Goal: Browse casually

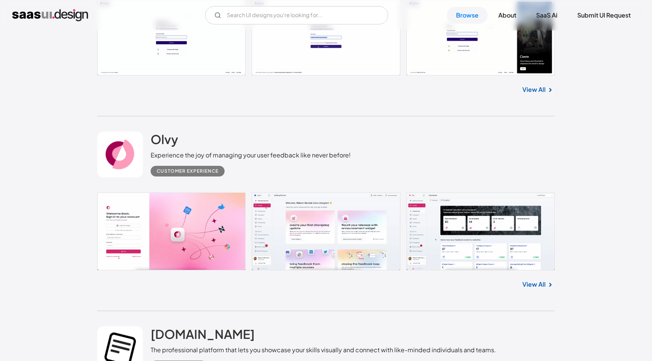
scroll to position [1568, 0]
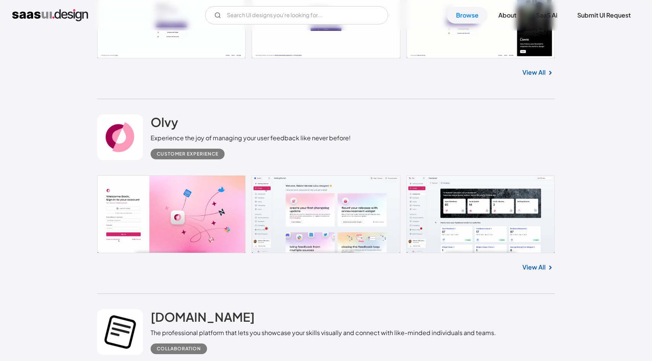
click at [348, 203] on link at bounding box center [326, 214] width 458 height 78
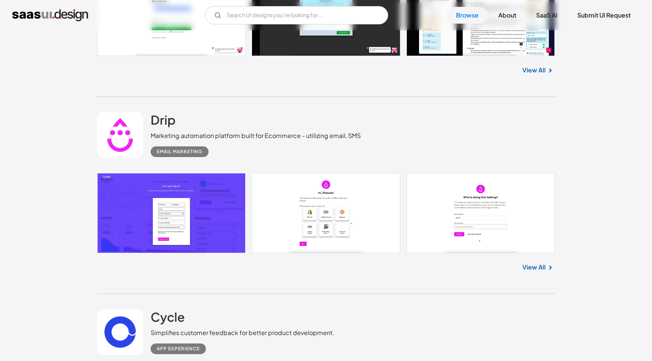
scroll to position [666, 0]
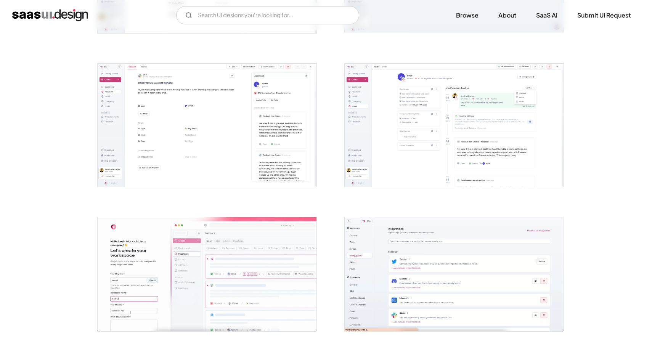
scroll to position [1643, 0]
click at [453, 158] on img "open lightbox" at bounding box center [454, 126] width 219 height 123
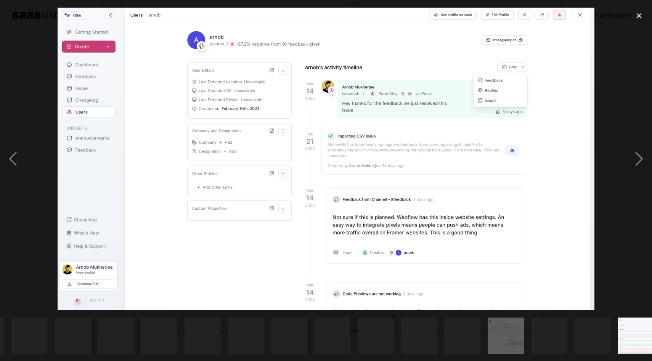
scroll to position [0, 439]
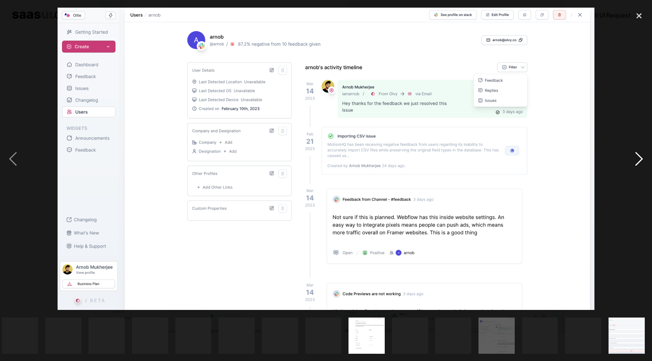
click at [642, 153] on div "next image" at bounding box center [639, 158] width 26 height 303
click at [638, 167] on div "next image" at bounding box center [639, 158] width 26 height 303
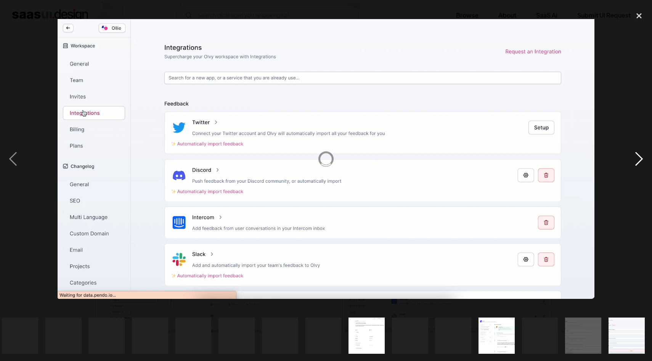
click at [631, 198] on div "next image" at bounding box center [639, 158] width 26 height 303
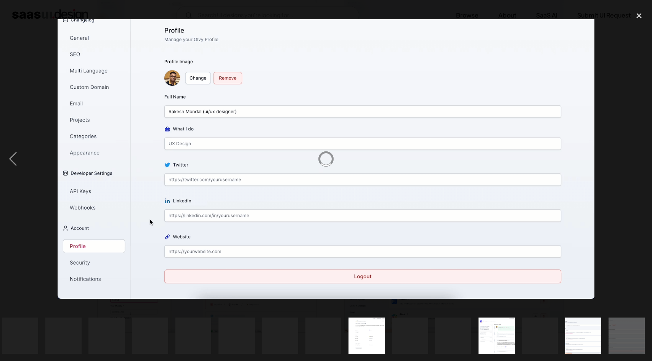
click at [632, 199] on div "next image" at bounding box center [639, 158] width 26 height 303
click at [638, 17] on div "close lightbox" at bounding box center [639, 15] width 26 height 17
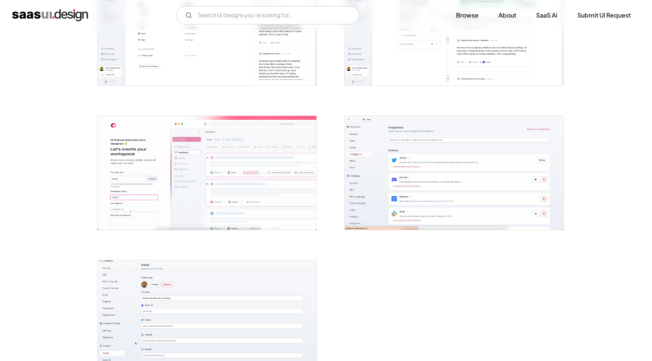
scroll to position [2033, 0]
